Goal: Contribute content: Contribute content

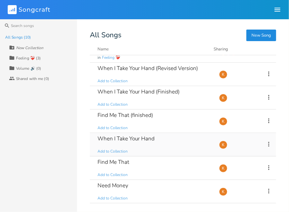
scroll to position [37, 0]
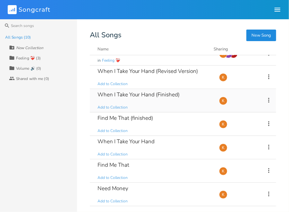
click at [178, 104] on div "When I Take Your Hand (Finished) Add to Collection" at bounding box center [155, 100] width 114 height 23
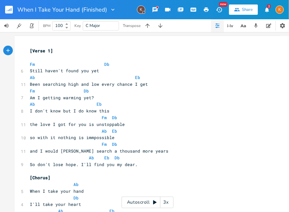
click at [10, 12] on rect "button" at bounding box center [9, 10] width 8 height 8
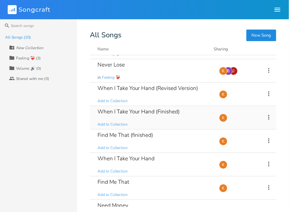
scroll to position [21, 0]
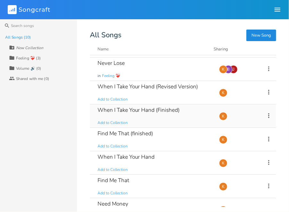
click at [189, 118] on div "When I Take Your Hand (Finished) Add to Collection" at bounding box center [155, 115] width 114 height 23
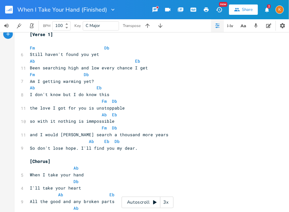
scroll to position [15, 0]
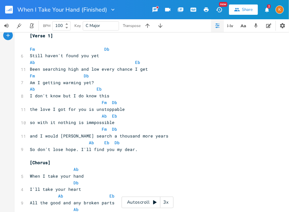
click at [10, 4] on button "button" at bounding box center [11, 9] width 13 height 15
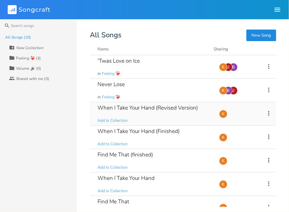
click at [198, 113] on div "When I Take Your Hand (Revised Version) Add to Collection" at bounding box center [155, 113] width 114 height 23
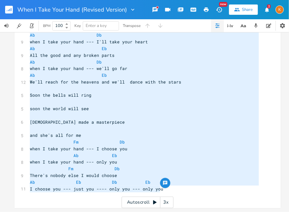
type textarea "Xxxxxxxxxxxxxxxxxxxxxxx Ab Db when I take your hand --- I'll take your heart Ab…"
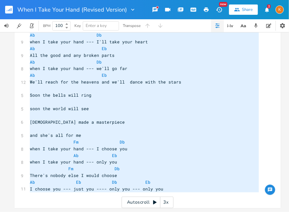
drag, startPoint x: 28, startPoint y: 125, endPoint x: 216, endPoint y: 196, distance: 200.8
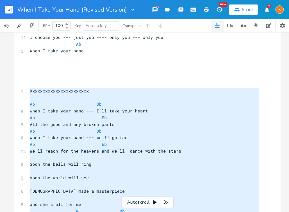
scroll to position [1061, 0]
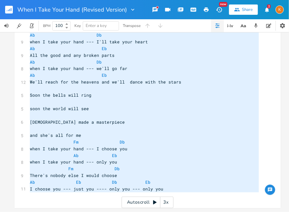
click at [12, 12] on rect "button" at bounding box center [9, 10] width 8 height 8
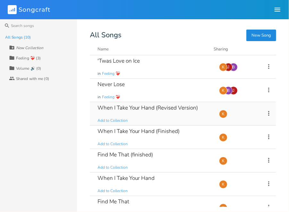
click at [184, 108] on div "When I Take Your Hand (Revised Version)" at bounding box center [148, 107] width 101 height 5
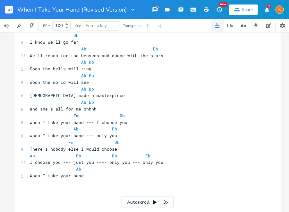
scroll to position [1049, 0]
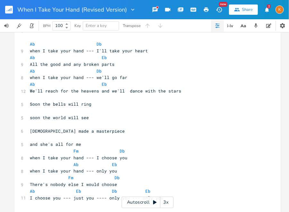
type textarea "​"
drag, startPoint x: 166, startPoint y: 127, endPoint x: 164, endPoint y: 154, distance: 27.4
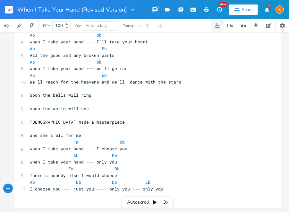
click at [176, 186] on pre "I choose you --- just you ---- only you --- only you" at bounding box center [145, 189] width 232 height 7
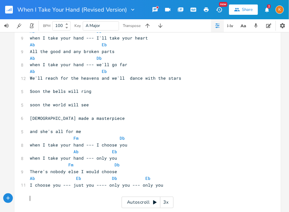
scroll to position [1075, 0]
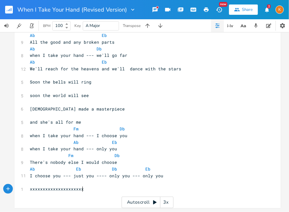
type textarea "xxxxxxxxxxxxxxxxxxxxxxx"
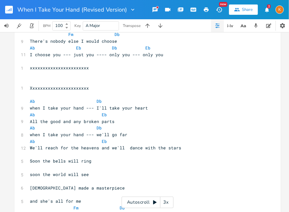
scroll to position [1268, 0]
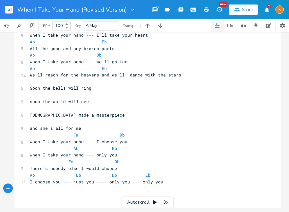
click at [7, 7] on rect "button" at bounding box center [9, 10] width 8 height 8
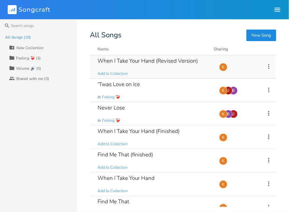
click at [166, 62] on div "When I Take Your Hand (Revised Version)" at bounding box center [148, 60] width 101 height 5
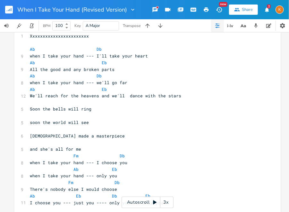
scroll to position [1243, 0]
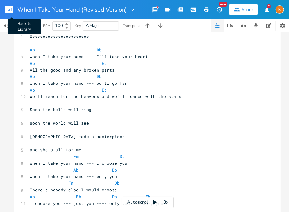
click at [8, 10] on rect "button" at bounding box center [9, 10] width 8 height 8
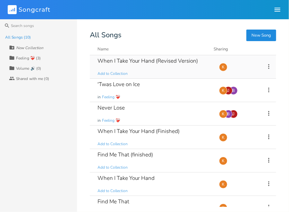
click at [266, 65] on icon at bounding box center [269, 66] width 7 height 7
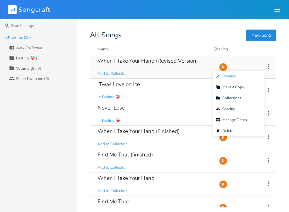
click at [235, 79] on li "Edit Rename" at bounding box center [239, 76] width 51 height 11
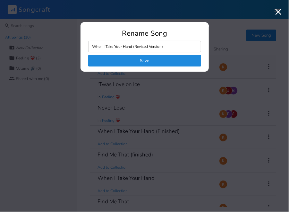
click at [179, 47] on input "When I Take Your Hand (Revised Version)" at bounding box center [144, 47] width 113 height 12
type input "When I Take Your Hand ⭐"
click at [176, 59] on button "Save" at bounding box center [144, 61] width 113 height 12
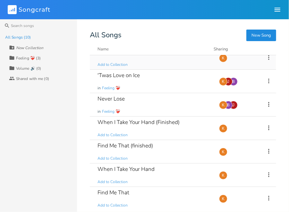
scroll to position [9, 0]
click at [165, 83] on div "'Twas Love on Ice in Feeling ❤️‍🩹" at bounding box center [155, 81] width 114 height 23
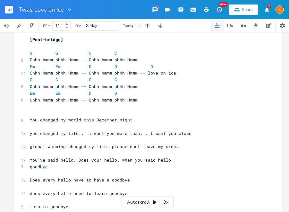
scroll to position [660, 0]
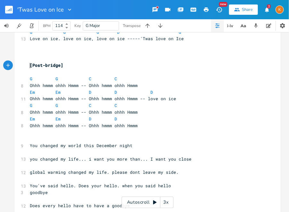
click at [29, 63] on pre "[Post-bridge]" at bounding box center [145, 65] width 232 height 7
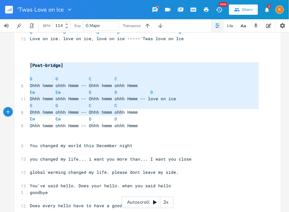
type textarea "[Post-bridge] G G C C Ohhh hmmm ohhh Hmmm -- Ohhh hmmm ohhh Hmmm Em Em D D D Oh…"
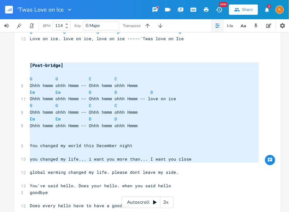
drag, startPoint x: 27, startPoint y: 63, endPoint x: 133, endPoint y: 165, distance: 147.2
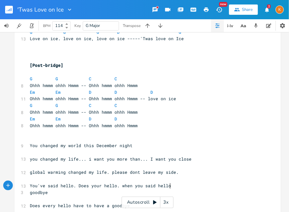
click at [228, 187] on pre "You've said hello. Does your hello. when you said hello" at bounding box center [145, 185] width 232 height 7
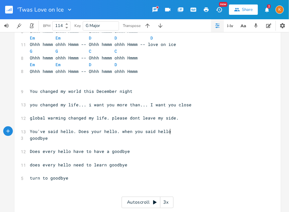
scroll to position [715, 0]
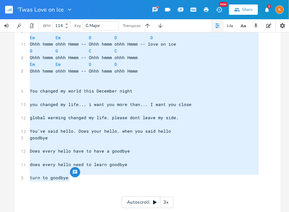
type textarea "Ohhh hmmm ohhh Hmmm -- Ohhh hmmm ohhh Hmmm Em Em D D Ohhh hmmm ohhh Hmmm -- Ohh…"
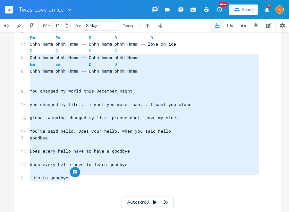
drag, startPoint x: 68, startPoint y: 178, endPoint x: 28, endPoint y: 56, distance: 129.1
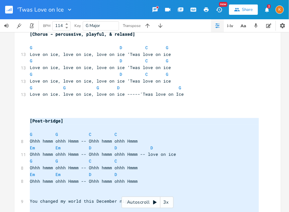
scroll to position [750, 0]
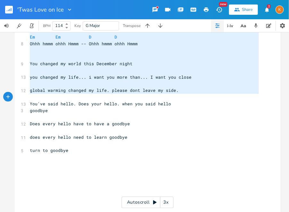
type textarea "[Post-bridge] G G C C Ohhh hmmm ohhh Hmmm -- Ohhh hmmm ohhh Hmmm Em Em D D D Oh…"
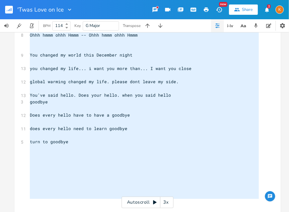
drag, startPoint x: 29, startPoint y: 122, endPoint x: 164, endPoint y: 209, distance: 161.2
click at [164, 209] on div "[Post-bridge] G G C C Ohhh hmmm ohhh Hmmm -- Ohhh hmmm ohhh Hmmm Em Em D D D Oh…" at bounding box center [144, 122] width 289 height 180
click at [6, 12] on rect "button" at bounding box center [9, 10] width 8 height 8
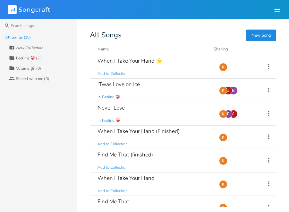
click at [254, 35] on button "New Song" at bounding box center [262, 36] width 30 height 12
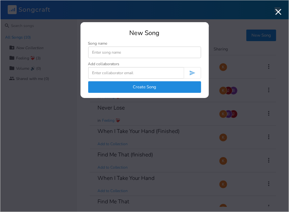
type input "T"
type input """
type input "'Twas Love on Ice"
click at [128, 84] on button "Create Song" at bounding box center [144, 87] width 113 height 12
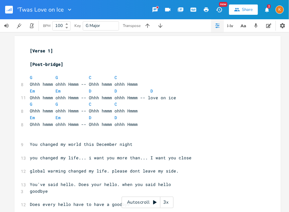
click at [7, 9] on rect "button" at bounding box center [9, 10] width 8 height 8
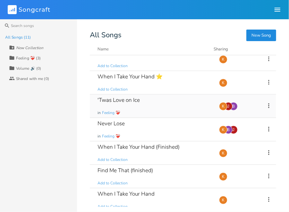
scroll to position [11, 0]
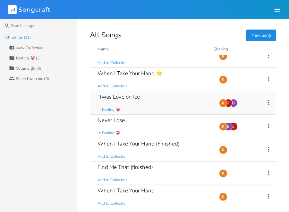
click at [157, 102] on div "'Twas Love on Ice in Feeling ❤️‍🩹" at bounding box center [155, 102] width 114 height 23
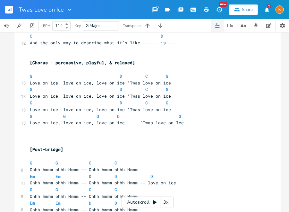
scroll to position [646, 0]
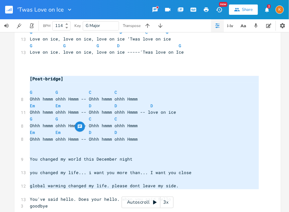
type textarea "[Post-bridge] G G C C Ohhh hmmm ohhh Hmmm -- Ohhh hmmm ohhh Hmmm Em Em D D D Oh…"
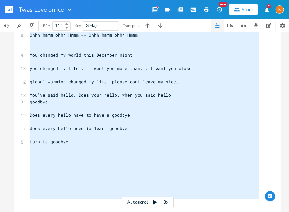
drag, startPoint x: 28, startPoint y: 81, endPoint x: 130, endPoint y: 210, distance: 164.8
click at [130, 210] on div "[Post-bridge] G G C C Ohhh hmmm ohhh Hmmm -- Ohhh hmmm ohhh Hmmm Em Em D D D Oh…" at bounding box center [144, 122] width 289 height 180
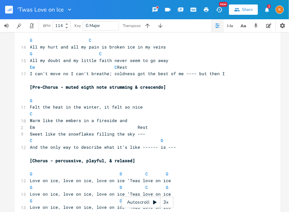
scroll to position [0, 0]
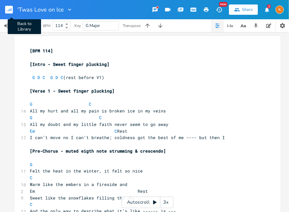
click at [8, 9] on rect "button" at bounding box center [9, 10] width 8 height 8
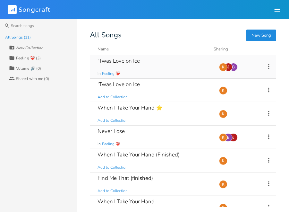
click at [267, 68] on icon at bounding box center [269, 66] width 7 height 7
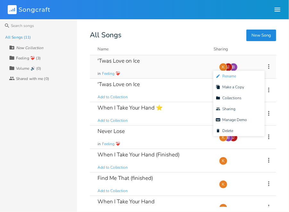
click at [243, 77] on li "Edit Rename" at bounding box center [239, 76] width 51 height 11
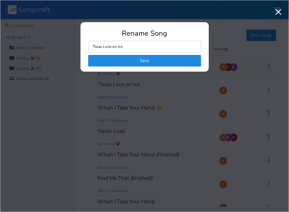
click at [148, 47] on input "'Twas Love on Ice" at bounding box center [144, 47] width 113 height 12
type input "'Twas Love on Ice ⭐"
click at [157, 60] on button "Save" at bounding box center [144, 61] width 113 height 12
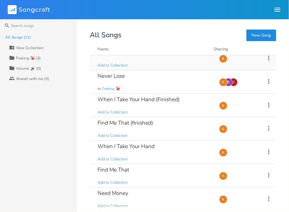
scroll to position [56, 0]
click at [184, 83] on div "Never Lose in Feeling ❤️‍🩹" at bounding box center [155, 81] width 114 height 23
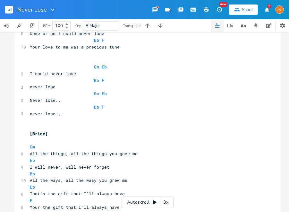
scroll to position [578, 0]
click at [68, 57] on pre "​" at bounding box center [145, 53] width 232 height 7
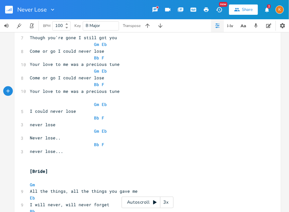
scroll to position [532, 0]
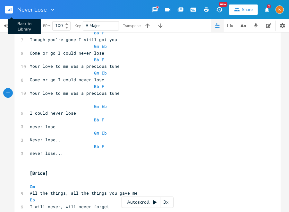
click at [11, 10] on rect "button" at bounding box center [9, 10] width 8 height 8
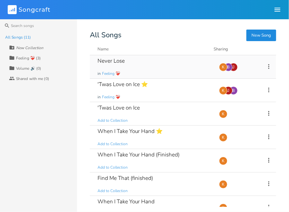
click at [151, 67] on div "Never Lose in Feeling ❤️‍🩹" at bounding box center [155, 66] width 114 height 23
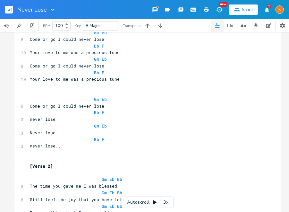
scroll to position [197, 0]
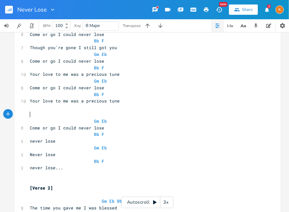
click at [78, 115] on pre "​" at bounding box center [145, 114] width 232 height 7
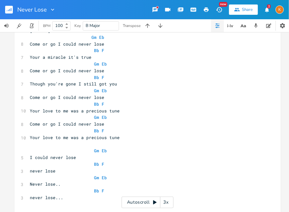
scroll to position [535, 0]
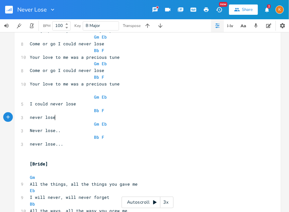
click at [78, 115] on pre "never lose" at bounding box center [145, 117] width 232 height 7
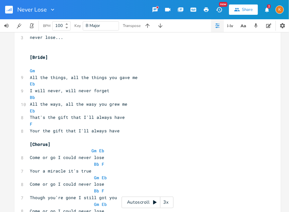
scroll to position [643, 0]
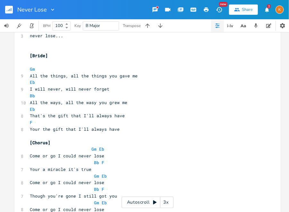
click at [121, 92] on pre "I will never, will never forget" at bounding box center [145, 89] width 232 height 7
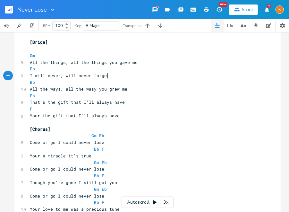
scroll to position [657, 0]
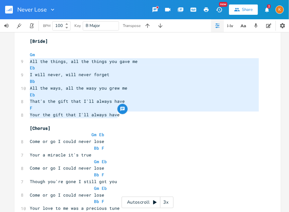
type textarea "Gm All the things, all the things you gave me Eb I will never, will never forge…"
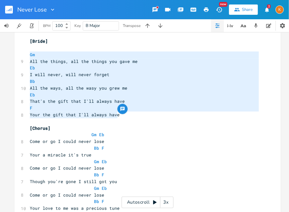
drag, startPoint x: 123, startPoint y: 116, endPoint x: 26, endPoint y: 54, distance: 115.1
click at [10, 4] on button "button" at bounding box center [11, 9] width 13 height 15
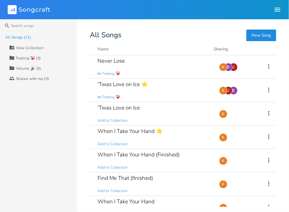
click at [264, 37] on button "New Song" at bounding box center [262, 36] width 30 height 12
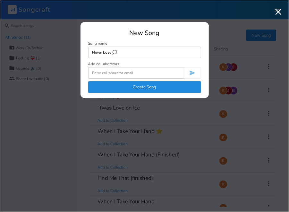
type input "Never Lose 💭"
click at [175, 88] on button "Create Song" at bounding box center [144, 87] width 113 height 12
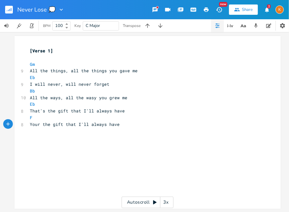
click at [9, 12] on rect "button" at bounding box center [9, 10] width 8 height 8
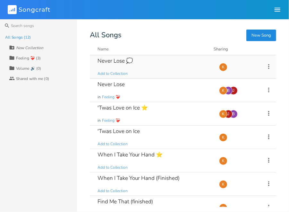
click at [143, 71] on div "Never Lose 💭 Add to Collection" at bounding box center [155, 66] width 114 height 23
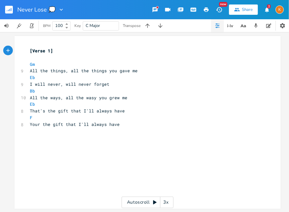
click at [29, 45] on div "xxxxxxxxxx [Verse 1] ​ Gm 9 All the things, all the things you gave me Eb 9 I w…" at bounding box center [147, 122] width 267 height 173
click at [10, 12] on rect "button" at bounding box center [9, 10] width 8 height 8
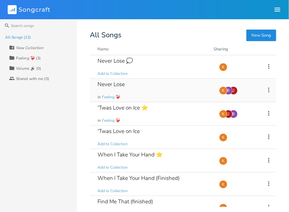
click at [167, 83] on div "Never Lose in Feeling ❤️‍🩹" at bounding box center [155, 90] width 114 height 23
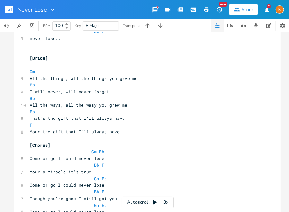
scroll to position [640, 0]
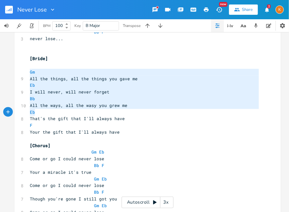
type textarea "Gm All the things, all the things you gave me Eb I will never, will never forge…"
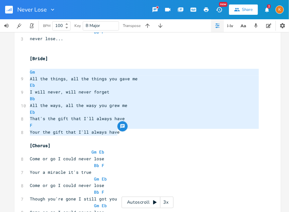
drag, startPoint x: 27, startPoint y: 73, endPoint x: 119, endPoint y: 132, distance: 109.2
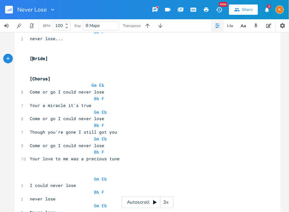
click at [31, 59] on span "[Bride]" at bounding box center [39, 59] width 18 height 6
type textarea "Instrumental"
click at [66, 61] on span "[Instrumental Bride]" at bounding box center [55, 59] width 51 height 6
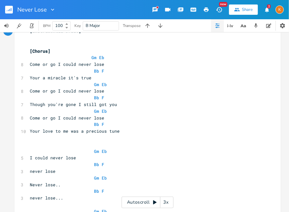
scroll to position [686, 0]
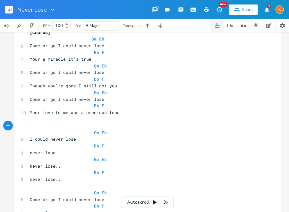
click at [41, 125] on pre "​" at bounding box center [145, 126] width 232 height 7
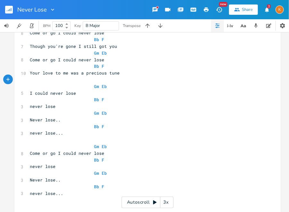
scroll to position [747, 0]
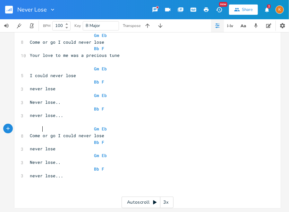
click at [41, 126] on span "Gm Eb" at bounding box center [68, 129] width 77 height 6
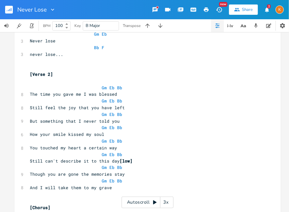
scroll to position [303, 0]
click at [51, 7] on icon "button" at bounding box center [52, 9] width 6 height 6
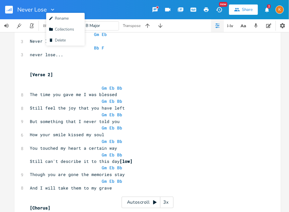
click at [51, 7] on icon "button" at bounding box center [52, 9] width 6 height 6
click at [57, 13] on li "Edit Rename" at bounding box center [65, 18] width 39 height 11
click at [50, 10] on icon "button" at bounding box center [52, 9] width 6 height 6
click at [55, 14] on li "Edit Rename" at bounding box center [65, 18] width 39 height 11
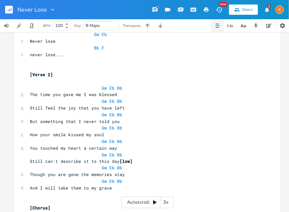
click at [55, 9] on icon "button" at bounding box center [52, 9] width 6 height 6
click at [64, 22] on li "Edit Rename" at bounding box center [65, 18] width 39 height 11
click at [44, 10] on input "Never Lose" at bounding box center [31, 10] width 29 height 6
type input "Never Lose ⭐"
click at [12, 9] on rect "button" at bounding box center [9, 10] width 8 height 8
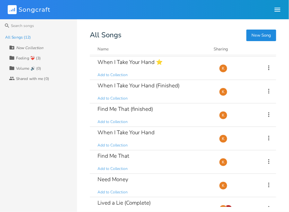
scroll to position [87, 0]
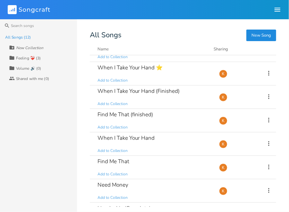
click at [180, 122] on div "Find Me That (finished) Add to Collection" at bounding box center [155, 120] width 114 height 23
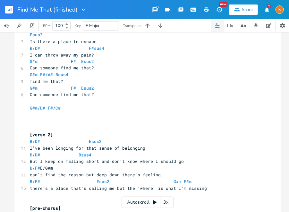
scroll to position [403, 0]
click at [54, 122] on pre "​" at bounding box center [145, 122] width 232 height 7
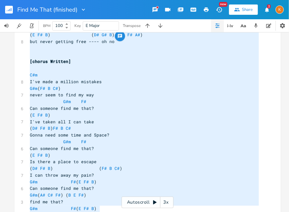
scroll to position [1432, 0]
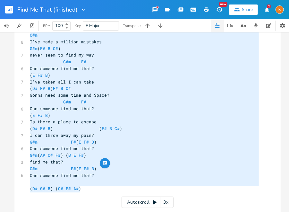
type textarea "xxxxxxxxxxxxxxxxxxxxxxxxxxxxxxxxxxxxxxxxxxxxxxxxxxxxxxxxxxxxxxxxxxxxxxxxxxxxxxx…"
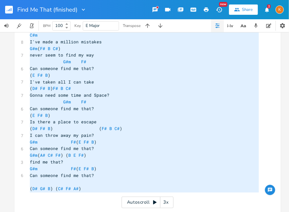
drag, startPoint x: 29, startPoint y: 74, endPoint x: 168, endPoint y: 197, distance: 185.8
click at [168, 197] on div "x [Concordance] B/D# = D# F# B | B/F# = F# B D# | E/G# = G# B E | D#m/A# = A# D…" at bounding box center [147, 122] width 295 height 180
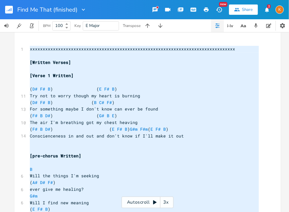
scroll to position [1078, 0]
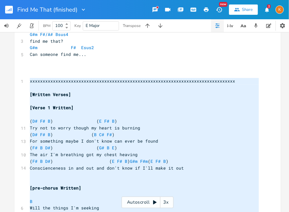
click at [12, 10] on rect "button" at bounding box center [9, 10] width 8 height 8
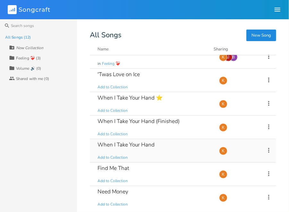
scroll to position [128, 0]
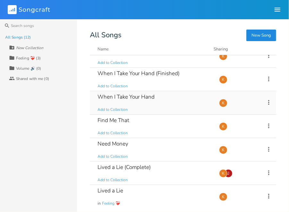
click at [155, 111] on div "When I Take Your Hand Add to Collection" at bounding box center [155, 102] width 114 height 23
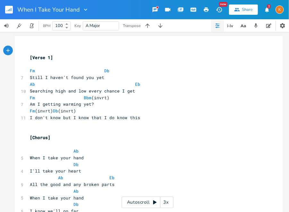
click at [10, 14] on button "button" at bounding box center [11, 9] width 13 height 15
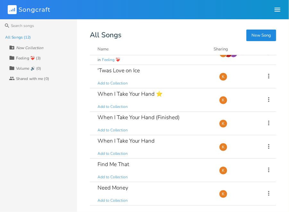
scroll to position [92, 0]
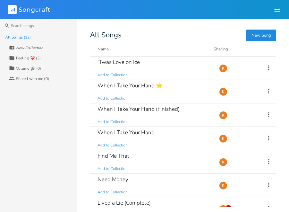
drag, startPoint x: 209, startPoint y: 104, endPoint x: 69, endPoint y: 38, distance: 154.4
click at [69, 38] on div "All Songs (12)" at bounding box center [41, 37] width 72 height 10
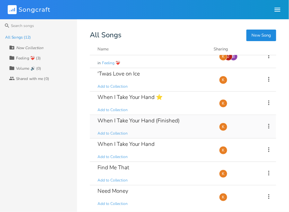
click at [196, 116] on div "When I Take Your Hand (Finished) Add to Collection" at bounding box center [155, 126] width 114 height 23
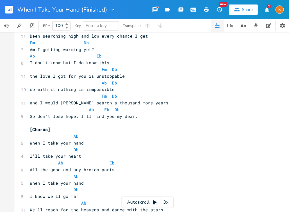
scroll to position [7, 0]
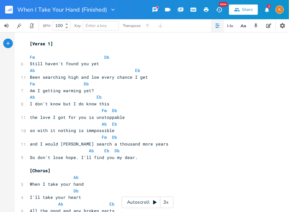
type textarea "​"
drag, startPoint x: 103, startPoint y: 68, endPoint x: 208, endPoint y: 104, distance: 110.5
click at [208, 104] on pre "I don't know but I do know this" at bounding box center [149, 104] width 241 height 7
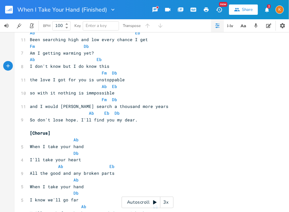
scroll to position [0, 0]
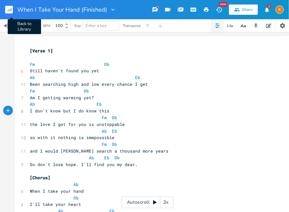
click at [10, 10] on icon "button" at bounding box center [9, 10] width 1 height 2
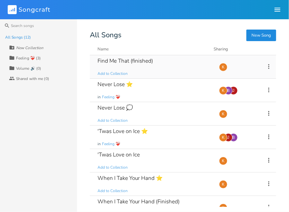
click at [148, 63] on div "Find Me That (finished)" at bounding box center [126, 60] width 56 height 5
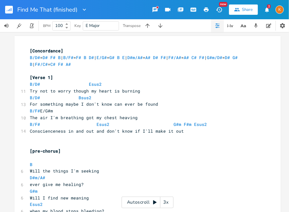
type input "Find Me That (finished) ⭐"
click at [10, 10] on icon "button" at bounding box center [9, 10] width 1 height 2
